Goal: Task Accomplishment & Management: Use online tool/utility

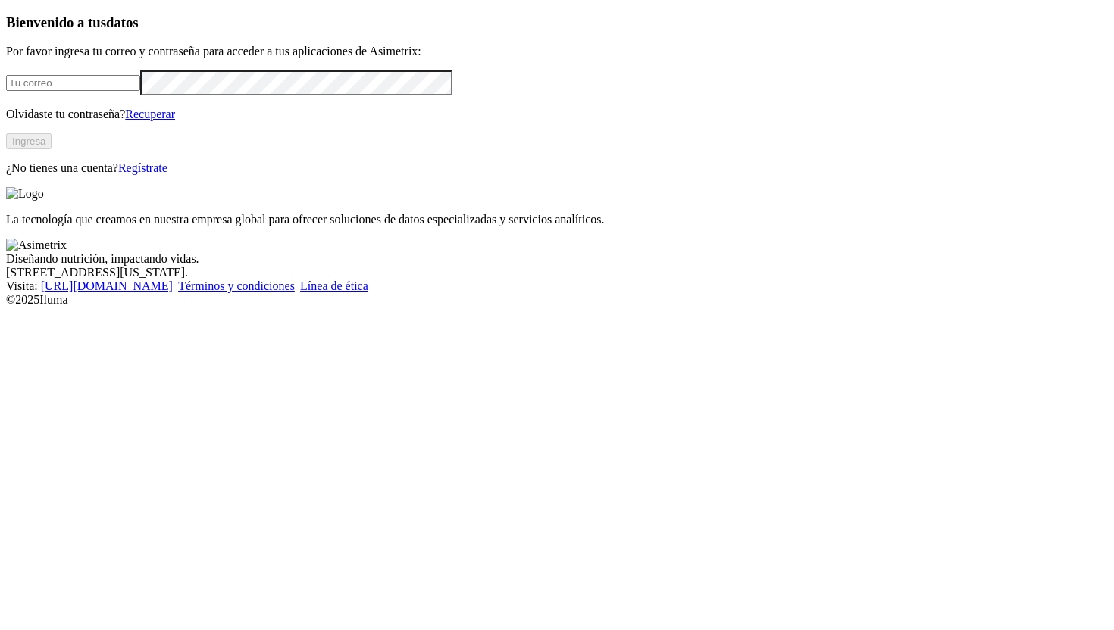
click at [140, 91] on input "email" at bounding box center [73, 83] width 134 height 16
type input "[PERSON_NAME][EMAIL_ADDRESS][PERSON_NAME][DOMAIN_NAME]"
click at [52, 149] on button "Ingresa" at bounding box center [28, 141] width 45 height 16
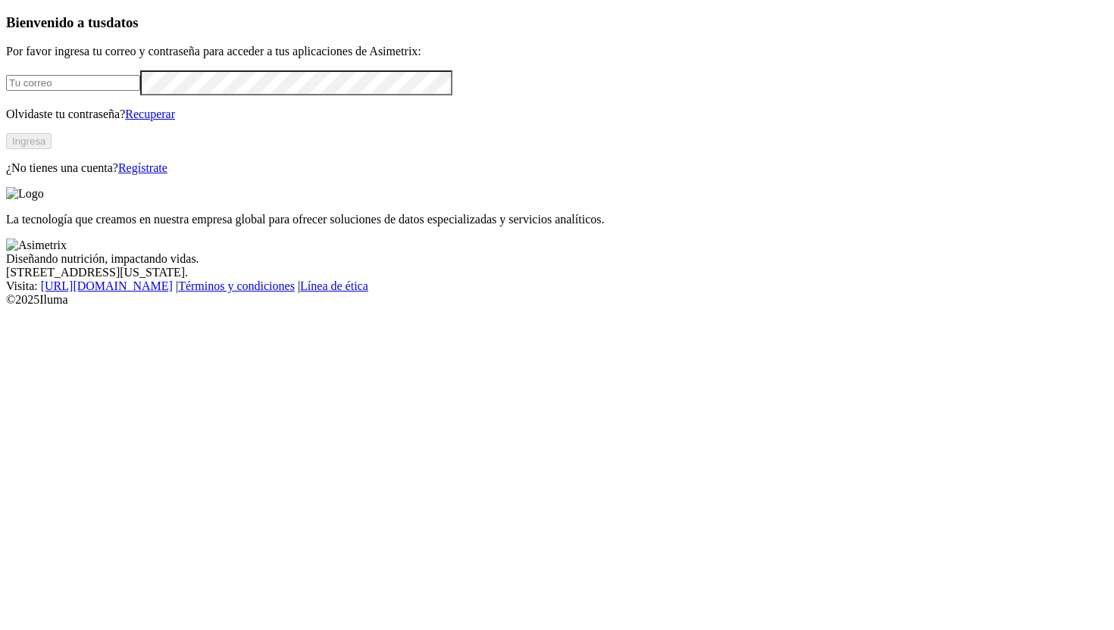
click at [140, 91] on input "email" at bounding box center [73, 83] width 134 height 16
type input "[PERSON_NAME][EMAIL_ADDRESS][PERSON_NAME][DOMAIN_NAME]"
click at [52, 149] on button "Ingresa" at bounding box center [28, 141] width 45 height 16
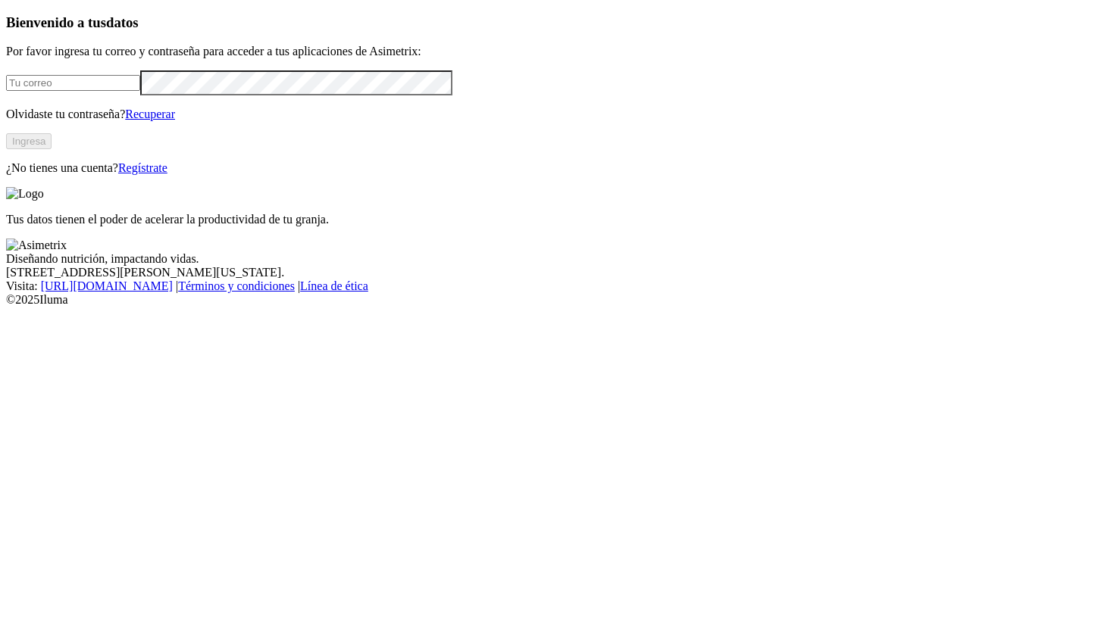
click at [140, 91] on input "email" at bounding box center [73, 83] width 134 height 16
type input "[PERSON_NAME][EMAIL_ADDRESS][PERSON_NAME][DOMAIN_NAME]"
click at [52, 149] on button "Ingresa" at bounding box center [28, 141] width 45 height 16
click at [367, 173] on div "Bienvenido a tus datos Por favor ingresa tu correo y contraseña para acceder a …" at bounding box center [557, 93] width 1102 height 158
click at [140, 91] on input "email" at bounding box center [73, 83] width 134 height 16
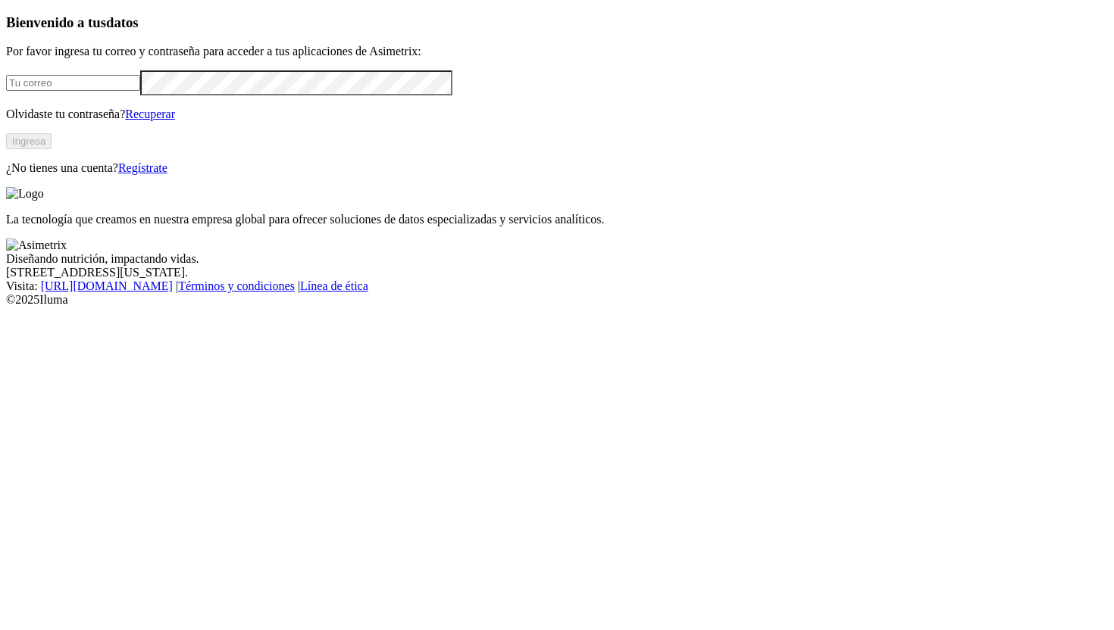
type input "[PERSON_NAME][EMAIL_ADDRESS][PERSON_NAME][DOMAIN_NAME]"
click at [52, 149] on button "Ingresa" at bounding box center [28, 141] width 45 height 16
click at [416, 175] on div "Bienvenido a tus datos Por favor ingresa tu correo y contraseña para acceder a …" at bounding box center [557, 94] width 1102 height 161
click at [418, 175] on div "Bienvenido a tus datos Por favor ingresa tu correo y contraseña para acceder a …" at bounding box center [557, 94] width 1102 height 161
click at [140, 91] on input "email" at bounding box center [73, 83] width 134 height 16
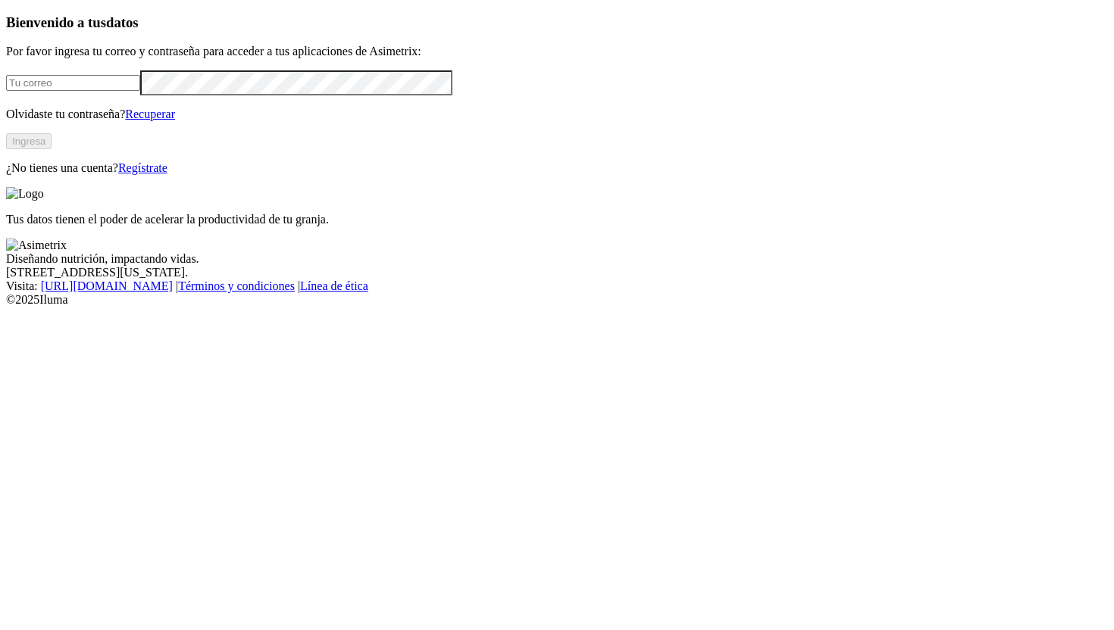
type input "[PERSON_NAME][EMAIL_ADDRESS][PERSON_NAME][DOMAIN_NAME]"
click at [52, 149] on button "Ingresa" at bounding box center [28, 141] width 45 height 16
click at [140, 91] on input "email" at bounding box center [73, 83] width 134 height 16
type input "[PERSON_NAME][EMAIL_ADDRESS][PERSON_NAME][DOMAIN_NAME]"
click at [52, 149] on button "Ingresa" at bounding box center [28, 141] width 45 height 16
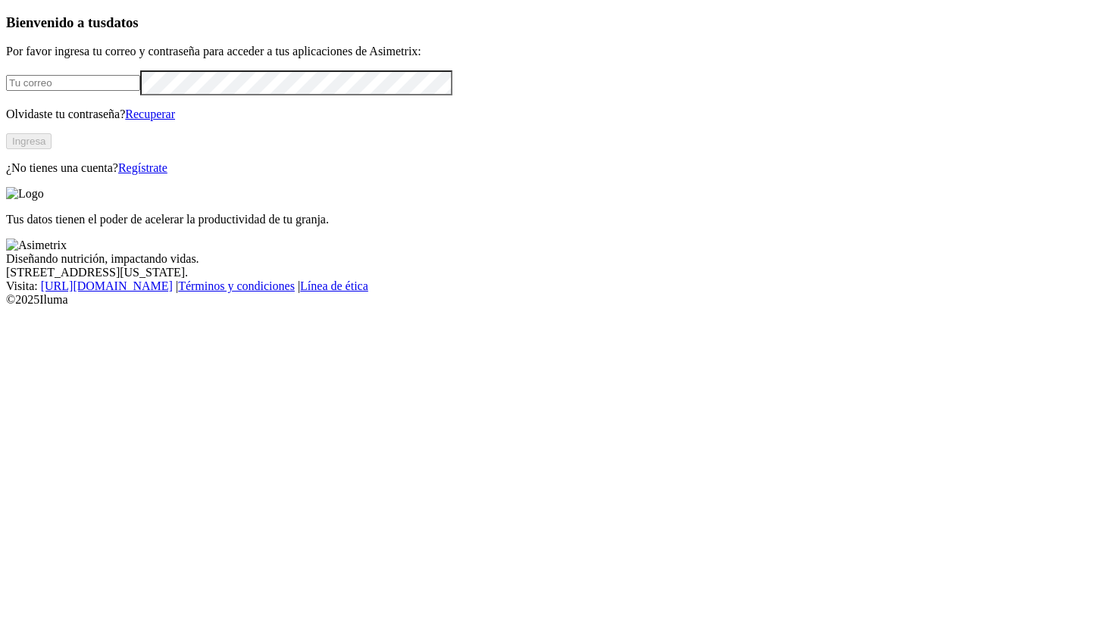
click at [140, 91] on input "email" at bounding box center [73, 83] width 134 height 16
type input "alejandro.sanchez@premexcorp.com"
click at [52, 149] on button "Ingresa" at bounding box center [28, 141] width 45 height 16
click at [140, 91] on input "email" at bounding box center [73, 83] width 134 height 16
type input "alejandro.sanchez@premexcorp.com"
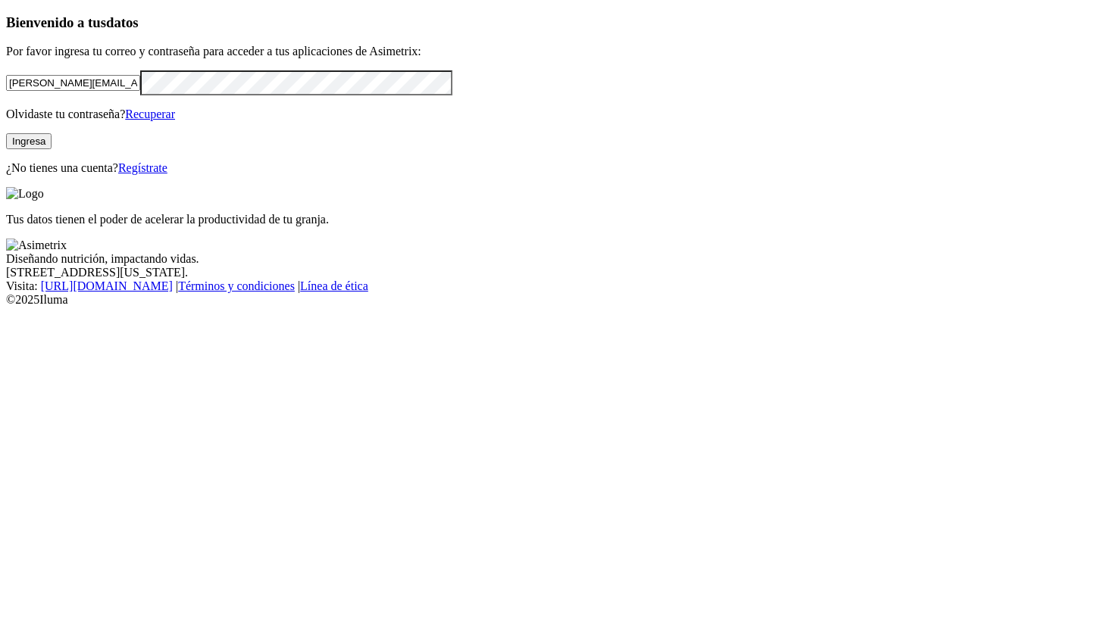
click at [52, 149] on button "Ingresa" at bounding box center [28, 141] width 45 height 16
